Goal: Find specific page/section: Find specific page/section

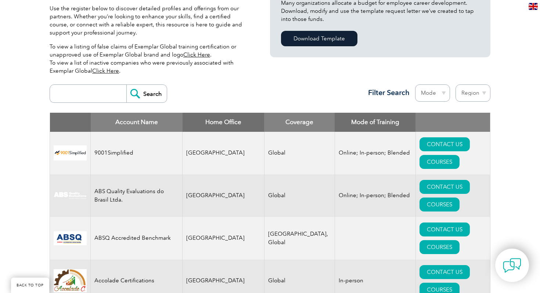
scroll to position [209, 0]
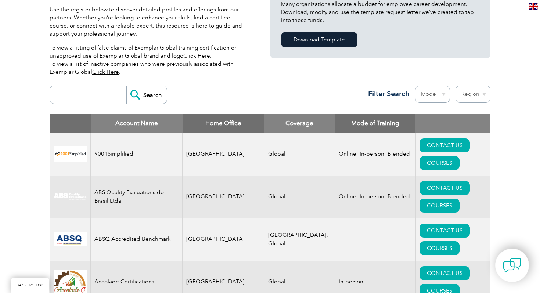
click at [84, 94] on input "search" at bounding box center [90, 95] width 73 height 18
type input "Infosectrain"
click at [126, 86] on input "Search" at bounding box center [146, 95] width 40 height 18
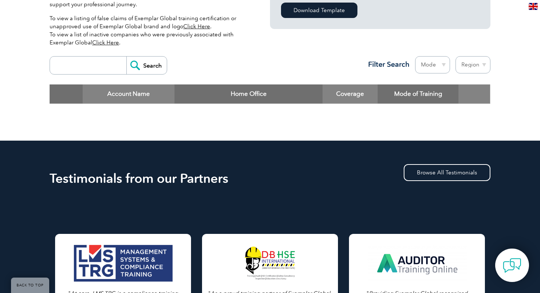
scroll to position [237, 0]
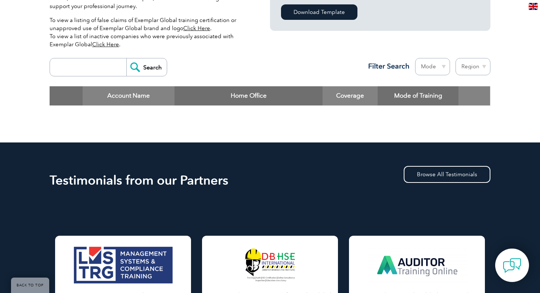
click at [95, 72] on input "search" at bounding box center [90, 67] width 73 height 18
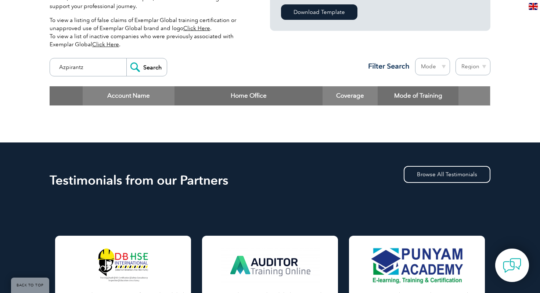
type input "Azpirantz"
click at [126, 58] on input "Search" at bounding box center [146, 67] width 40 height 18
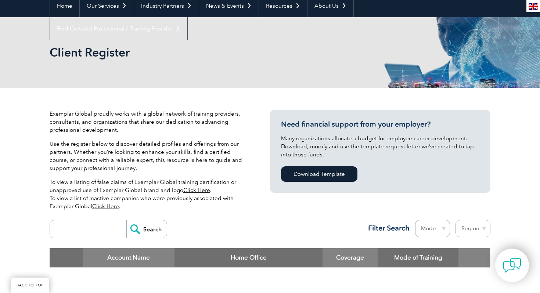
scroll to position [74, 0]
click at [482, 226] on select "Region Australia Bahrain Bangladesh Brazil Canada Colombia Dominican Republic E…" at bounding box center [473, 228] width 35 height 17
select select "[GEOGRAPHIC_DATA]"
click at [456, 220] on select "Region Australia Bahrain Bangladesh Brazil Canada Colombia Dominican Republic E…" at bounding box center [473, 228] width 35 height 17
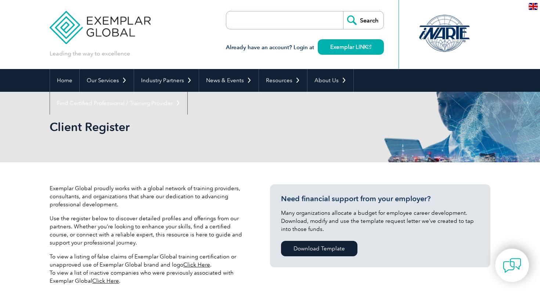
select select "[GEOGRAPHIC_DATA]"
